Goal: Transaction & Acquisition: Purchase product/service

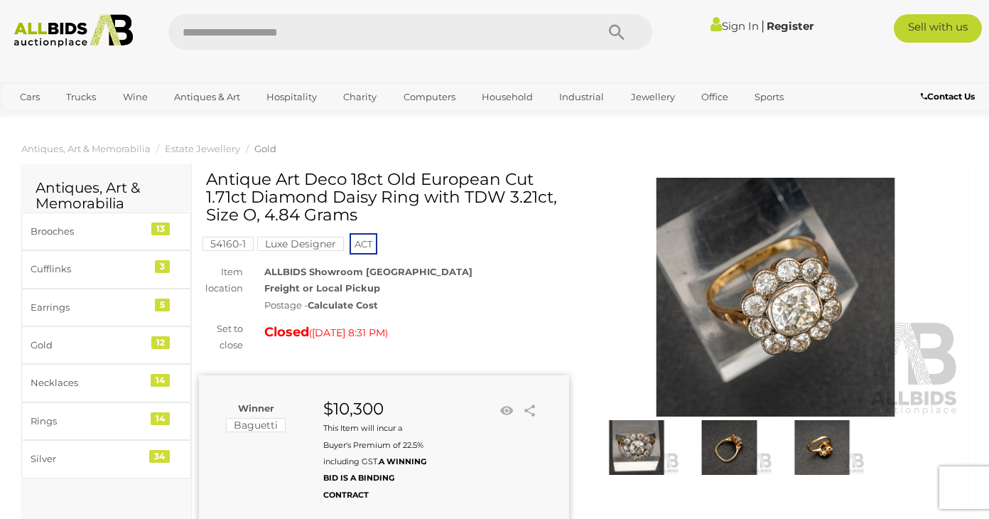
click at [71, 37] on img at bounding box center [73, 30] width 132 height 33
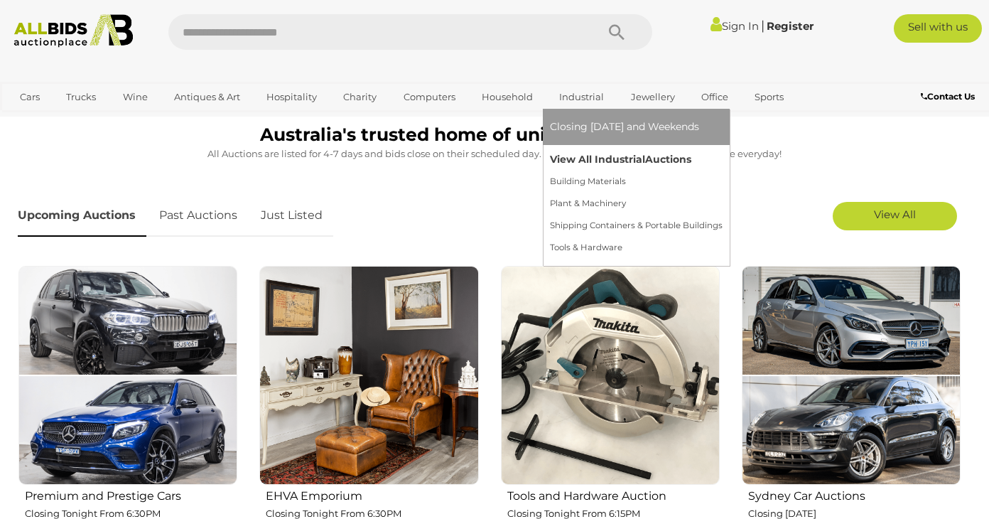
scroll to position [477, 0]
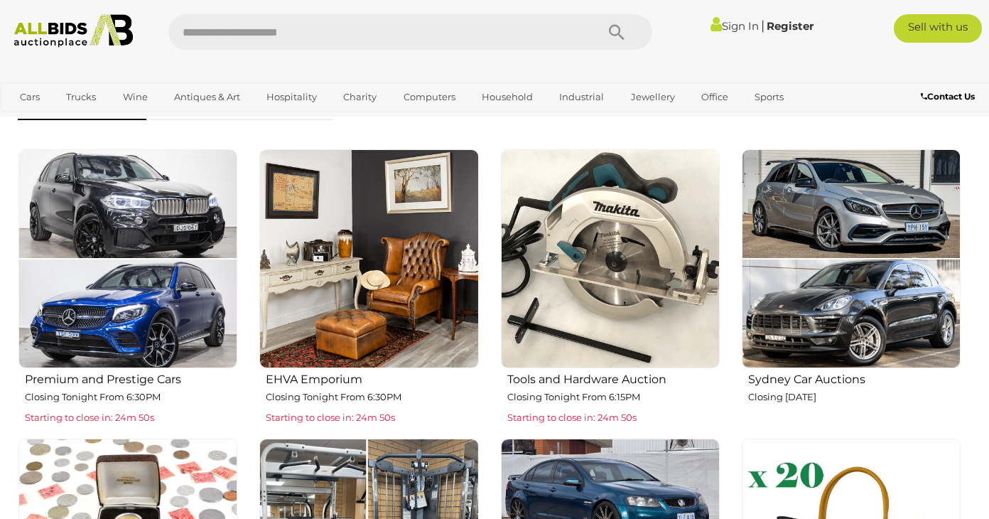
click at [353, 281] on img at bounding box center [368, 258] width 219 height 219
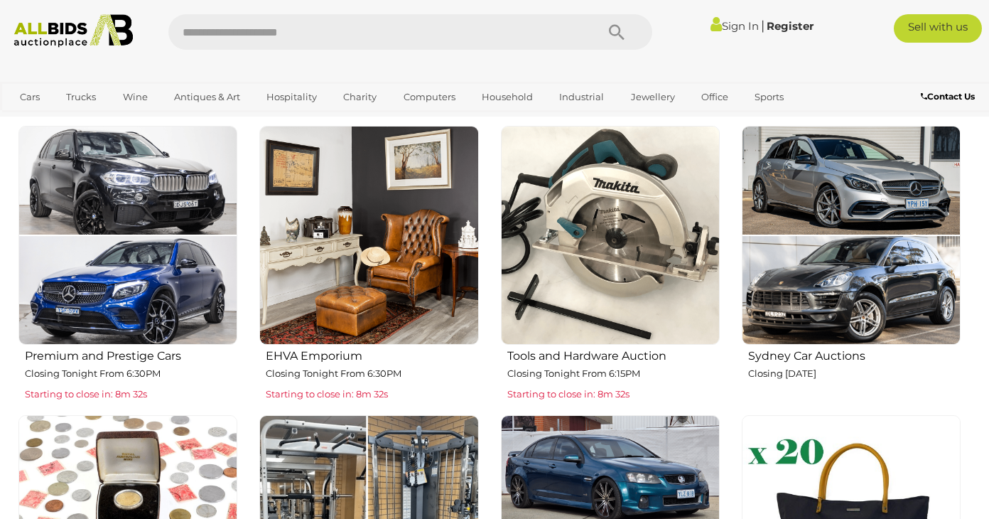
scroll to position [502, 0]
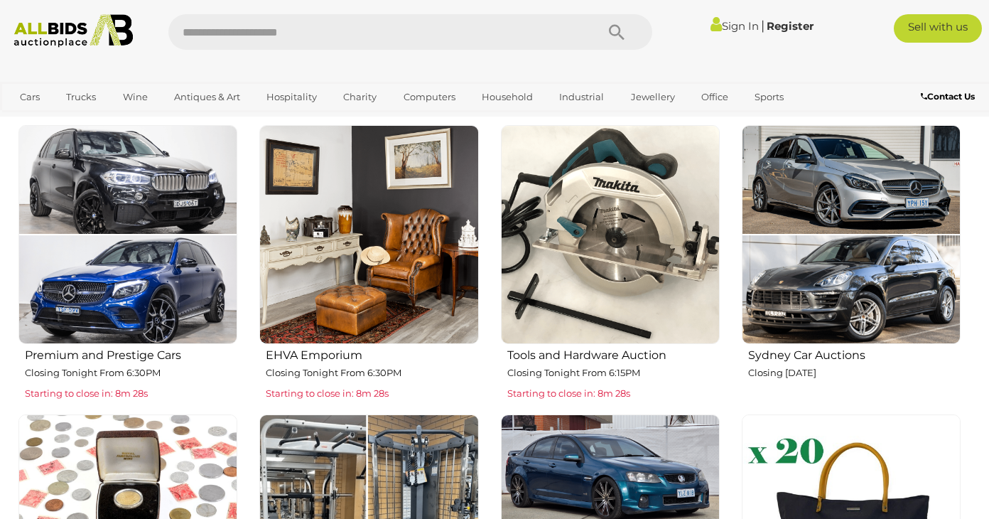
click at [609, 248] on img at bounding box center [610, 234] width 219 height 219
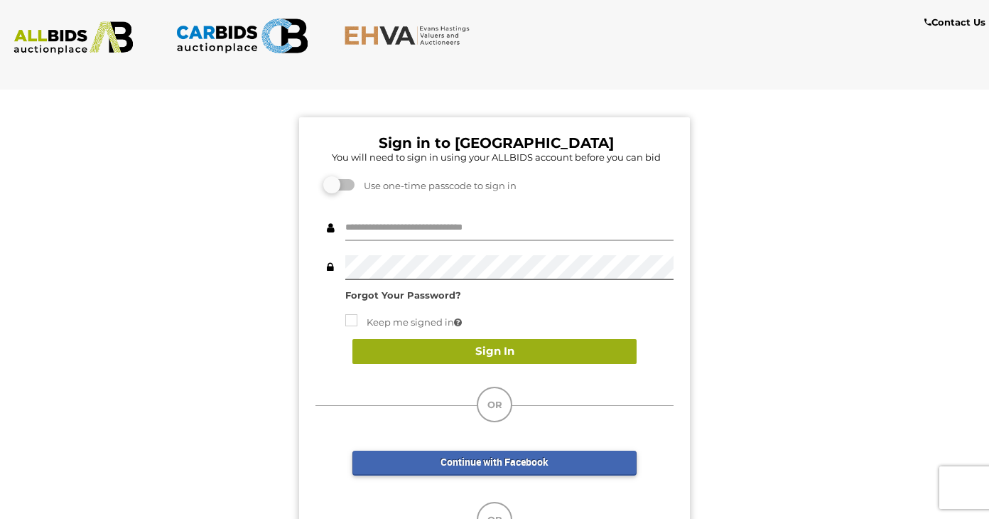
type input "**********"
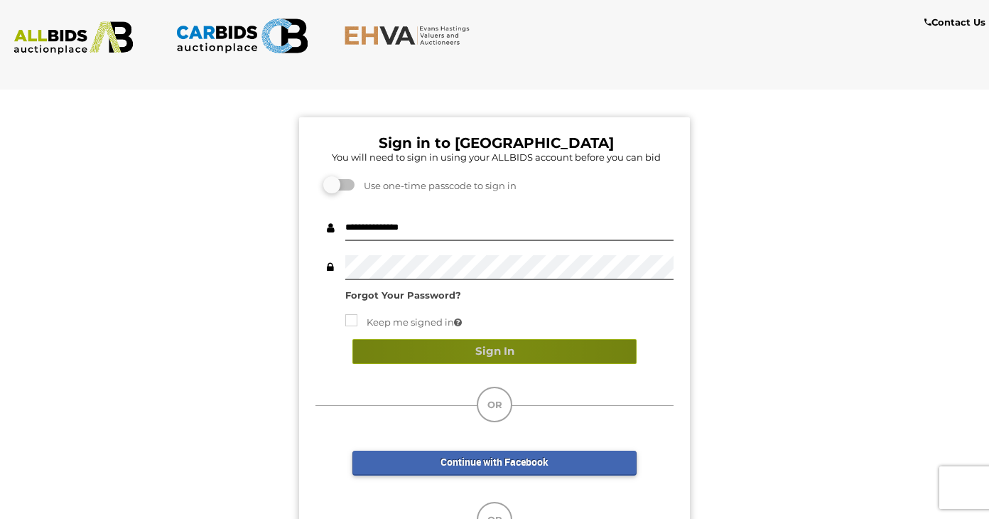
click at [497, 349] on button "Sign In" at bounding box center [494, 351] width 284 height 25
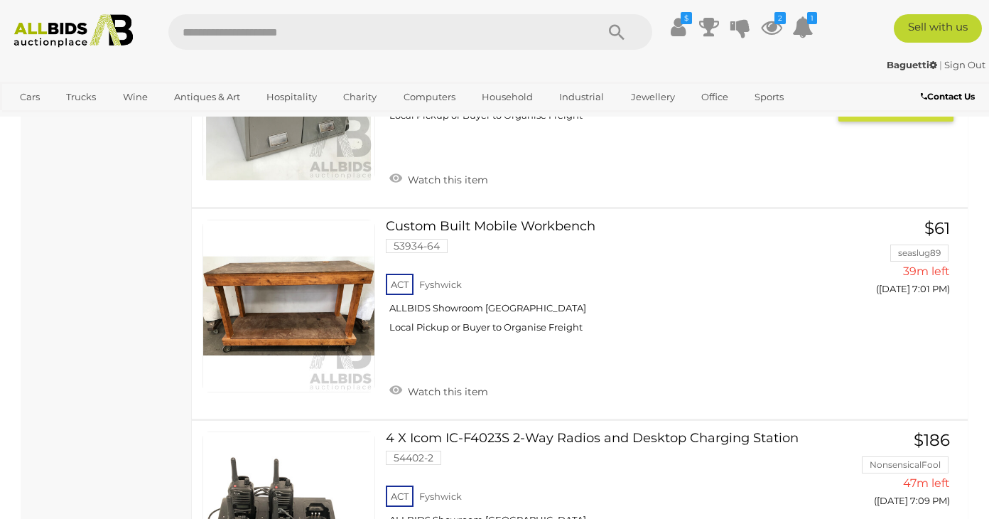
scroll to position [1707, 0]
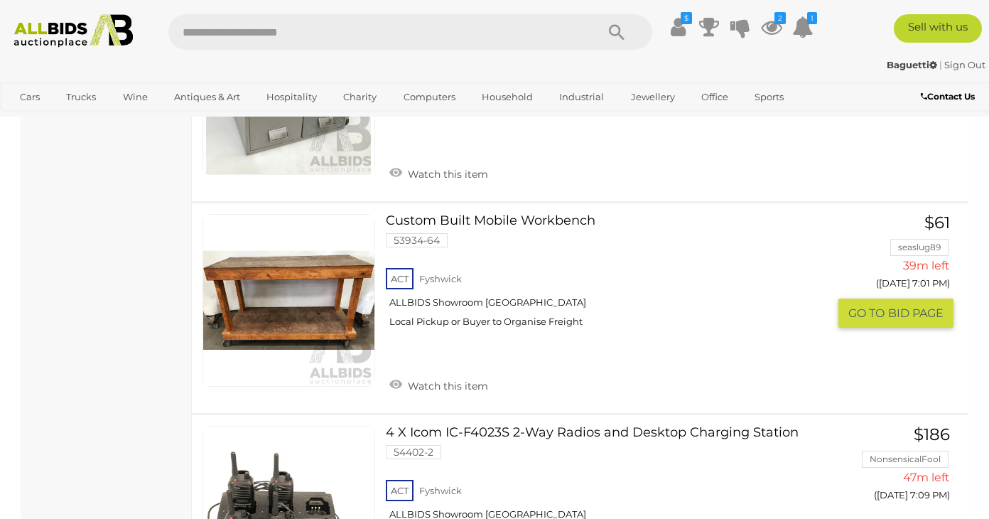
click at [306, 312] on link at bounding box center [288, 300] width 173 height 173
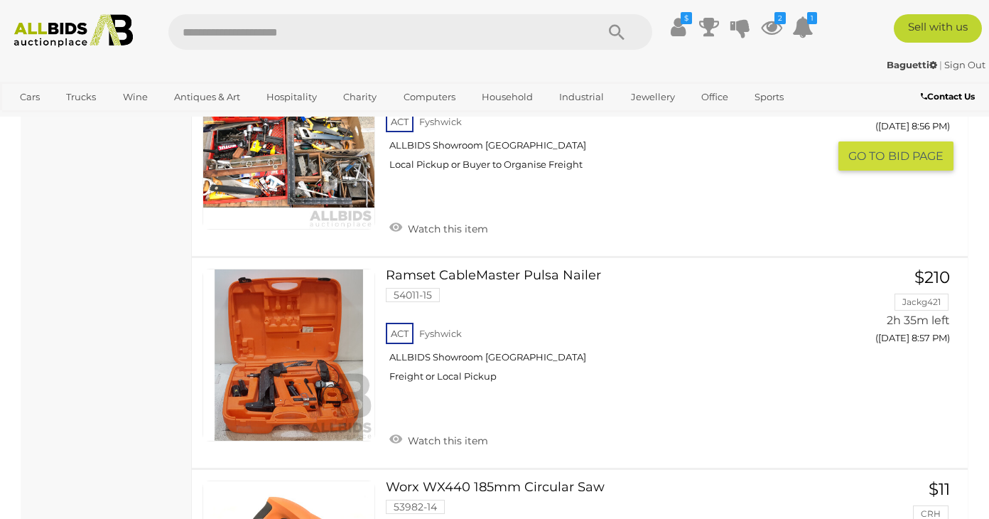
scroll to position [10492, 0]
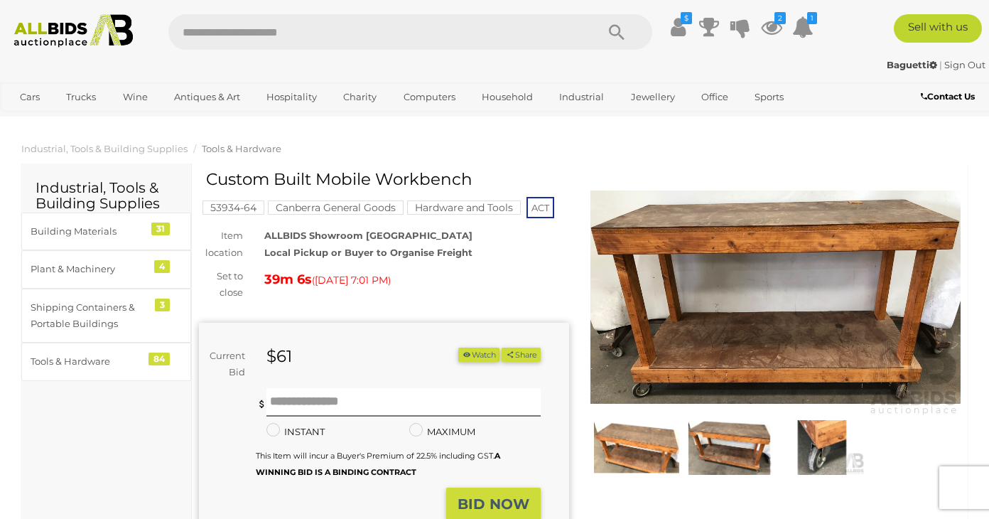
click at [714, 448] on img at bounding box center [728, 447] width 85 height 55
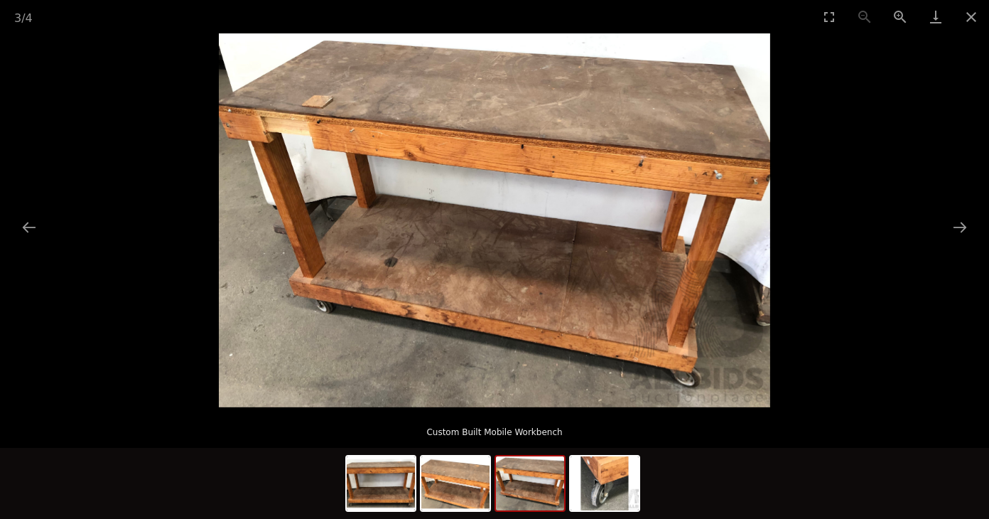
click at [564, 480] on div at bounding box center [529, 483] width 71 height 57
click at [977, 10] on button "Close gallery" at bounding box center [971, 16] width 36 height 33
